Goal: Information Seeking & Learning: Find specific fact

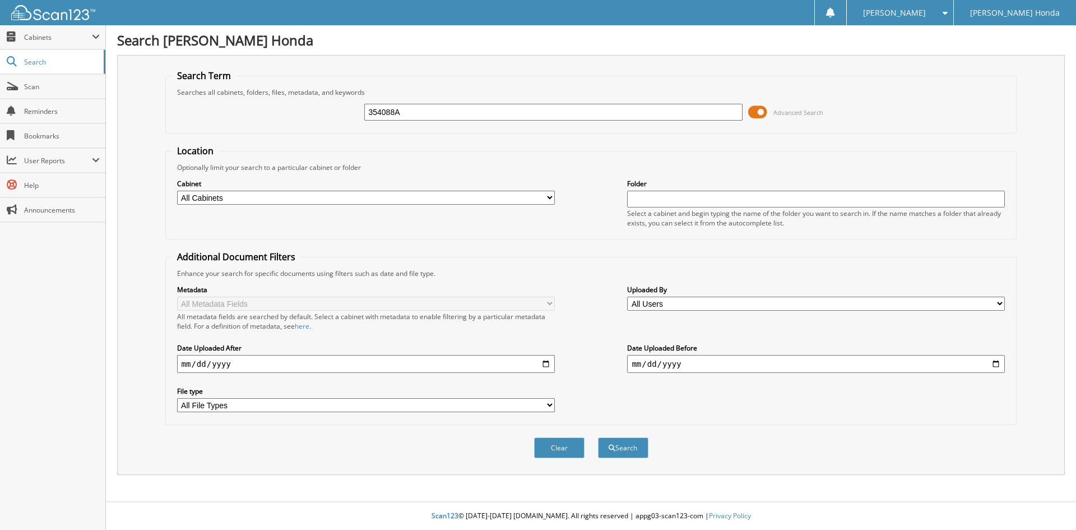
type input "354088A"
click at [598, 437] on button "Search" at bounding box center [623, 447] width 50 height 21
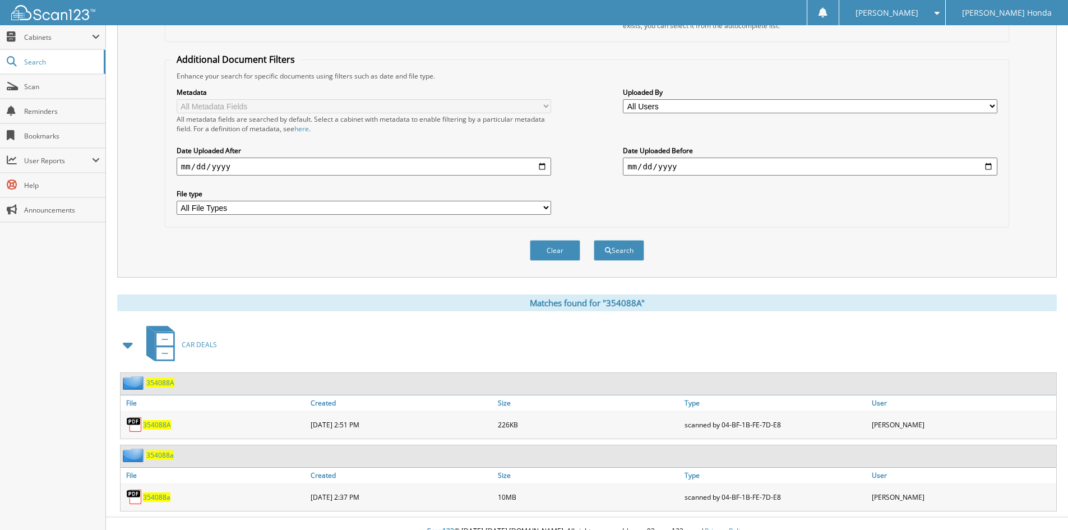
scroll to position [213, 0]
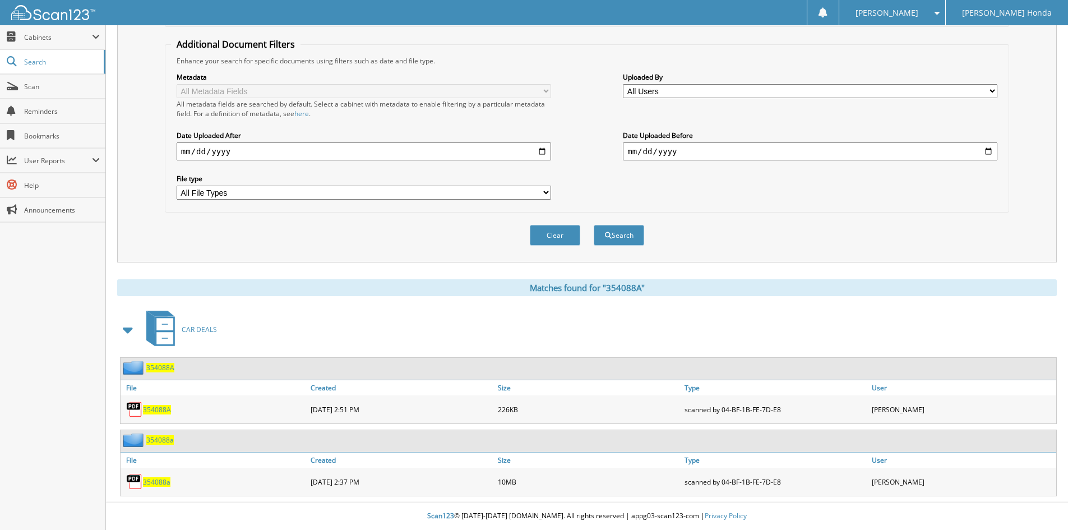
click at [158, 481] on span "354088a" at bounding box center [156, 482] width 27 height 10
